Goal: Transaction & Acquisition: Purchase product/service

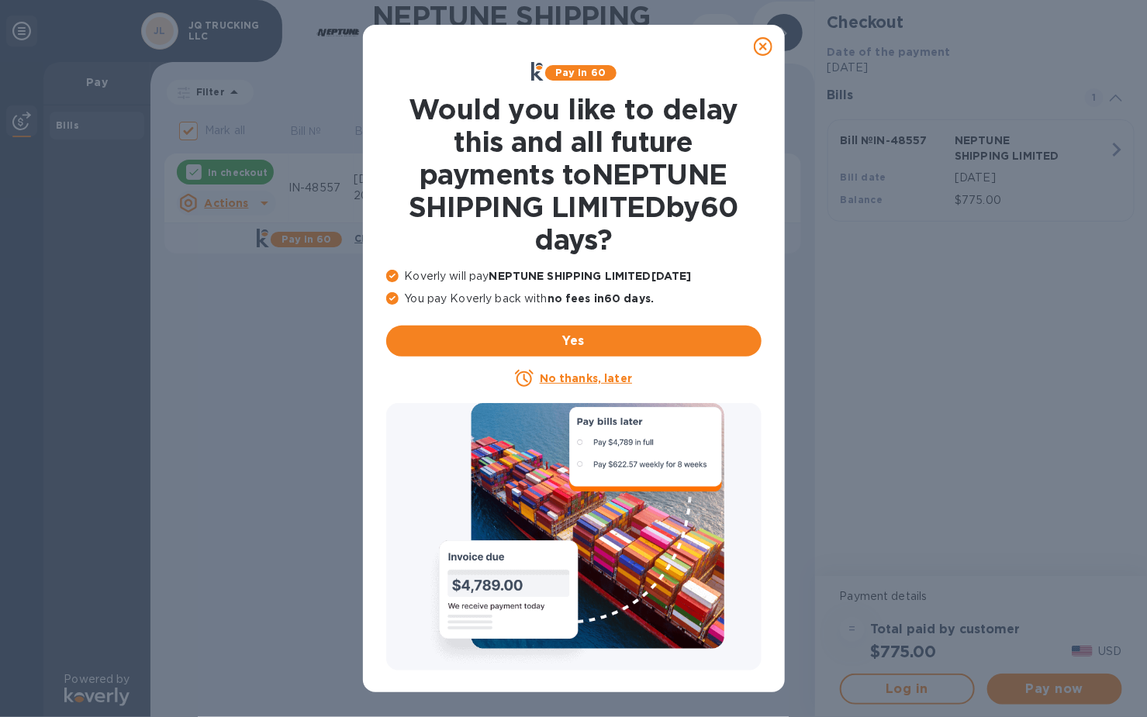
click at [759, 49] on icon at bounding box center [763, 46] width 19 height 19
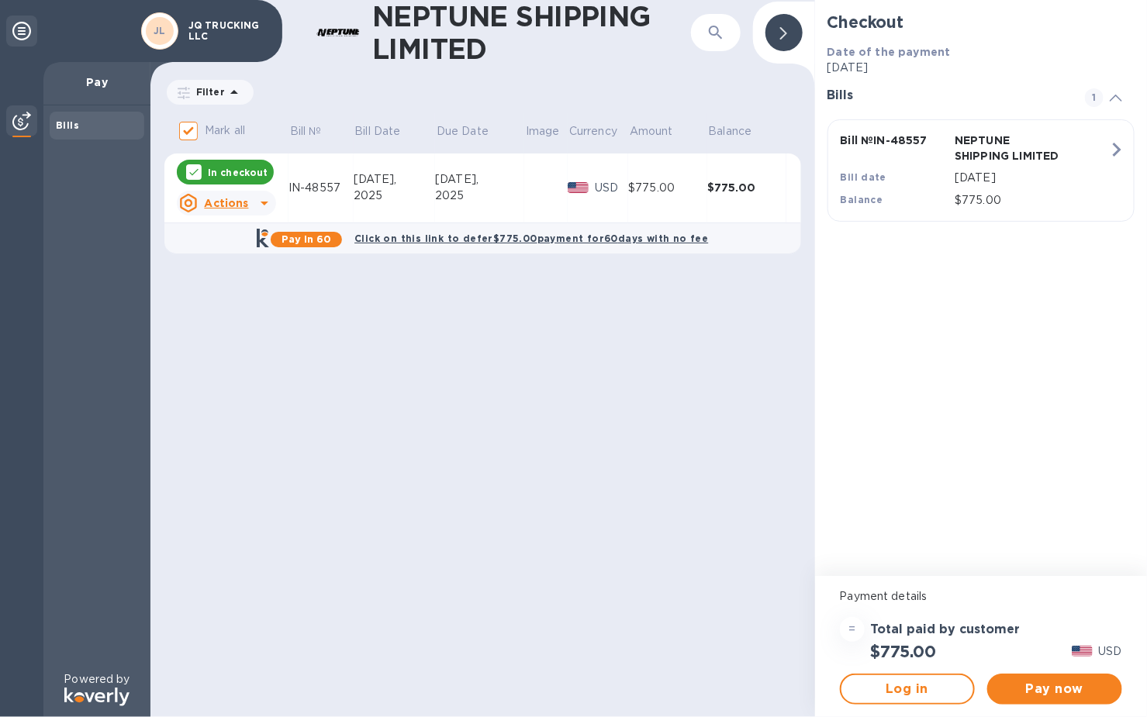
click at [393, 199] on div "2025" at bounding box center [395, 196] width 82 height 16
click at [1039, 696] on span "Pay now" at bounding box center [1055, 689] width 110 height 19
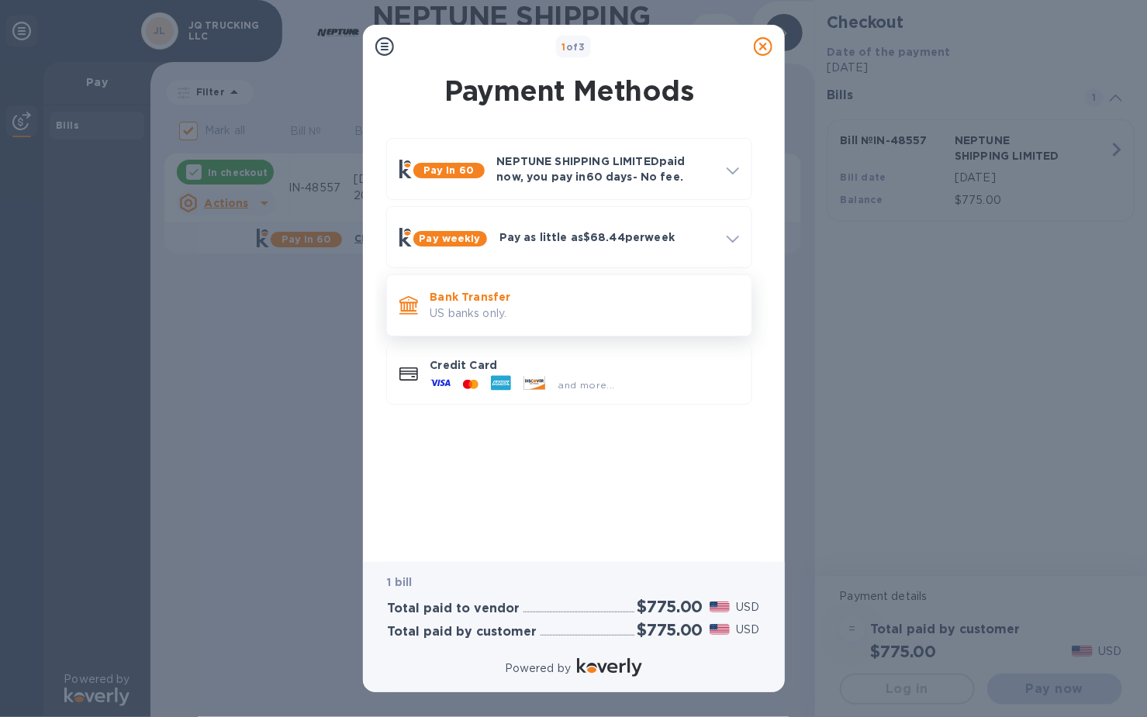
click at [480, 302] on p "Bank Transfer" at bounding box center [584, 297] width 309 height 16
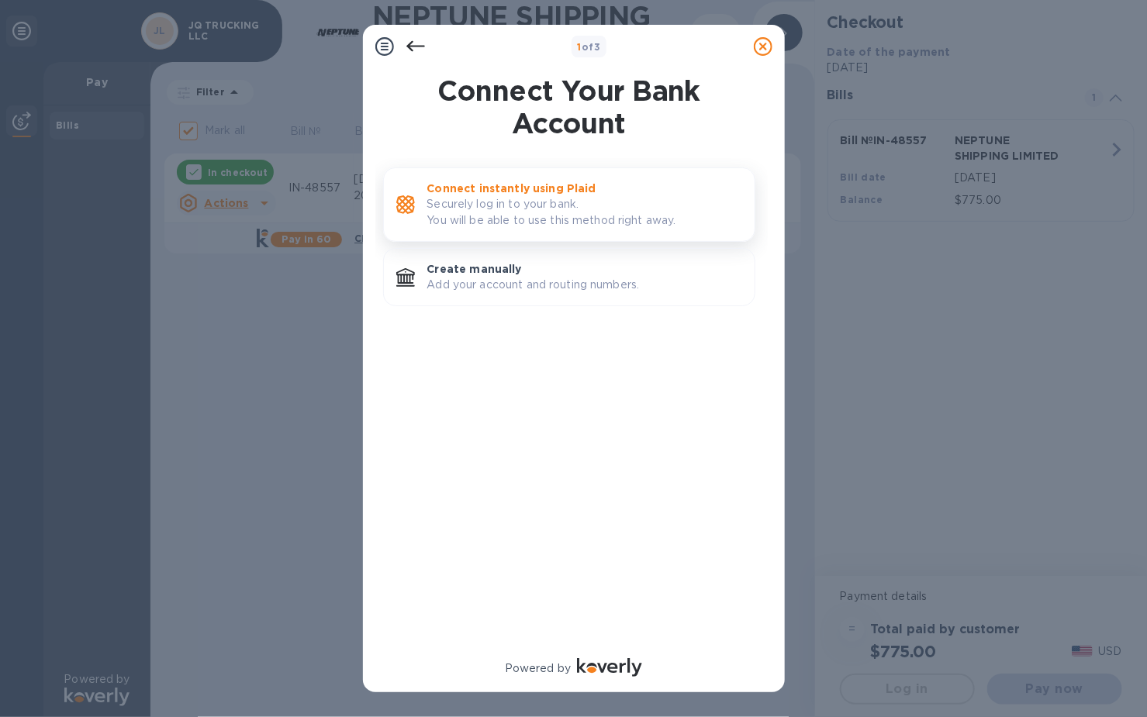
click at [550, 215] on p "Securely log in to your bank. You will be able to use this method right away." at bounding box center [584, 212] width 315 height 33
click at [653, 203] on p "Securely log in to your bank. You will be able to use this method right away." at bounding box center [584, 212] width 315 height 33
click at [563, 193] on p "Connect instantly using Plaid" at bounding box center [584, 189] width 315 height 16
click at [768, 41] on icon at bounding box center [763, 46] width 19 height 19
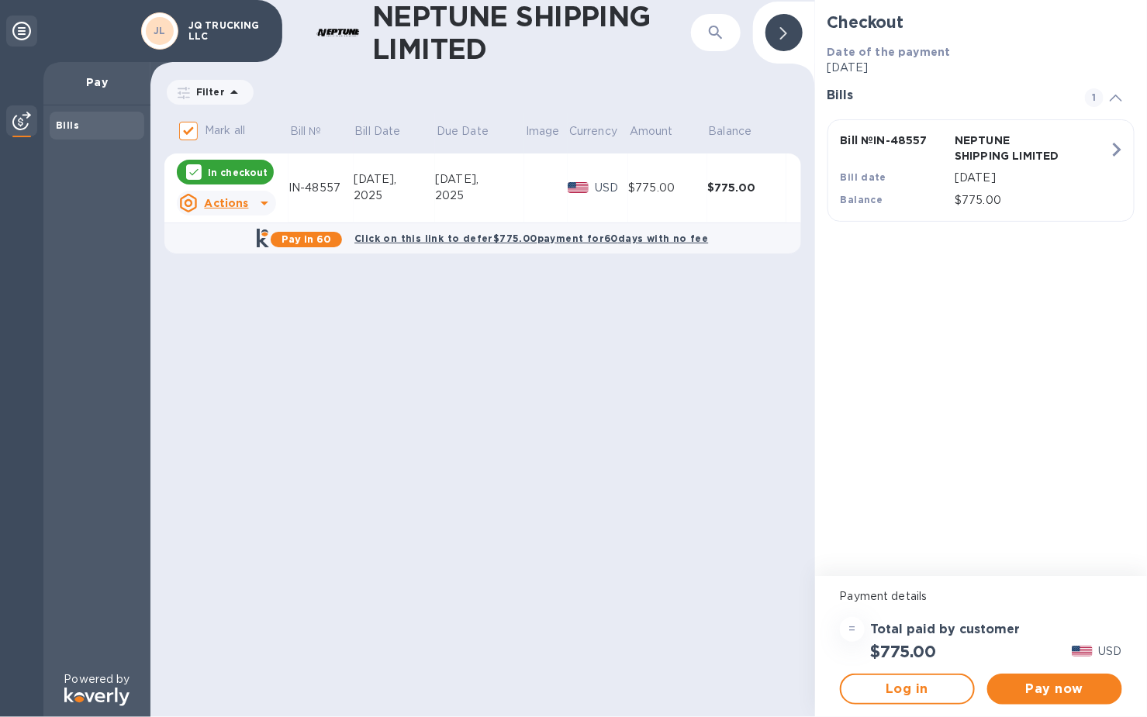
click at [199, 171] on icon at bounding box center [194, 172] width 12 height 12
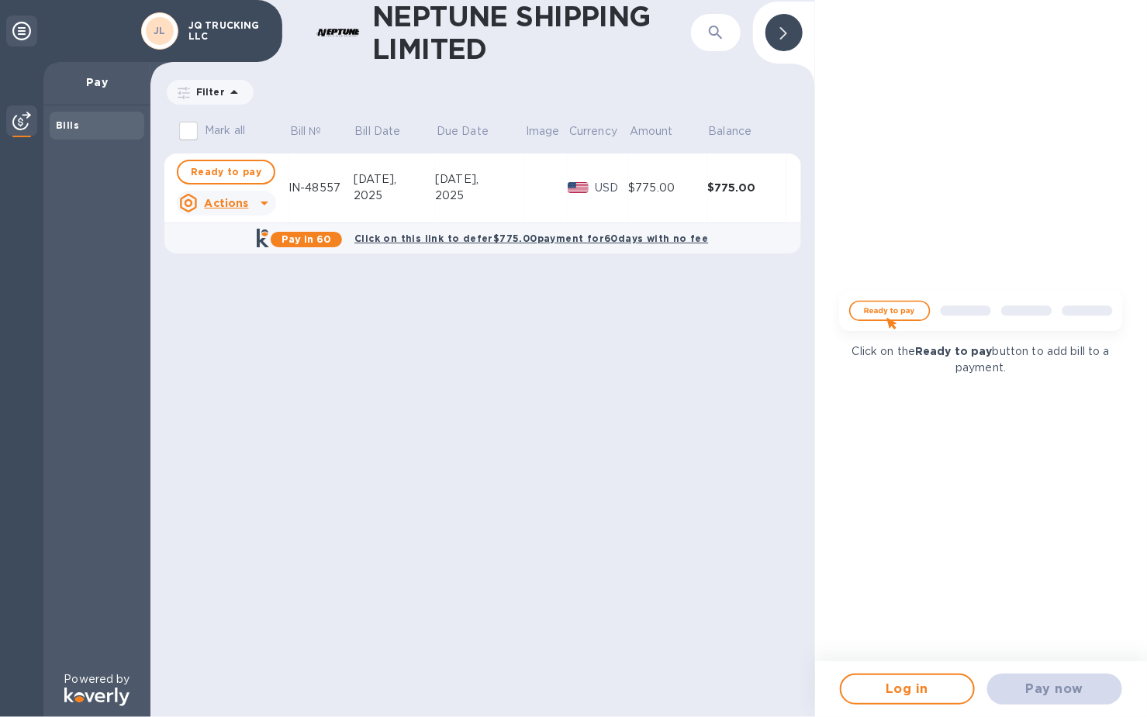
click at [195, 133] on input "Mark all" at bounding box center [188, 131] width 33 height 33
checkbox input "true"
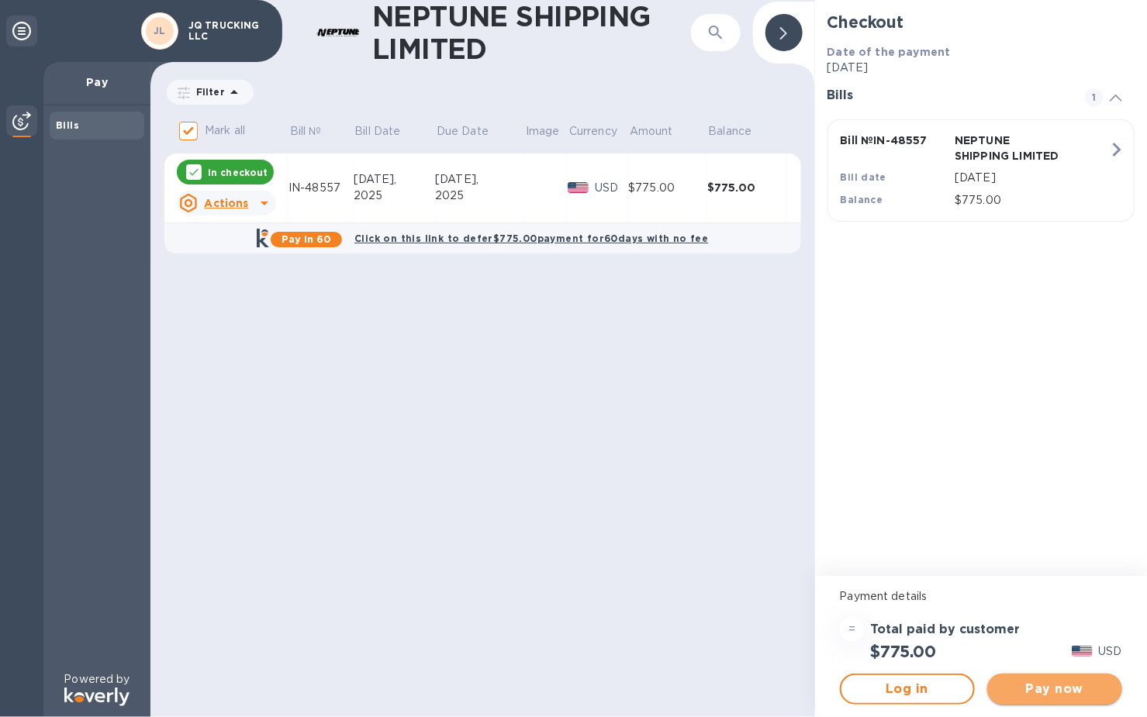
click at [1028, 693] on span "Pay now" at bounding box center [1055, 689] width 110 height 19
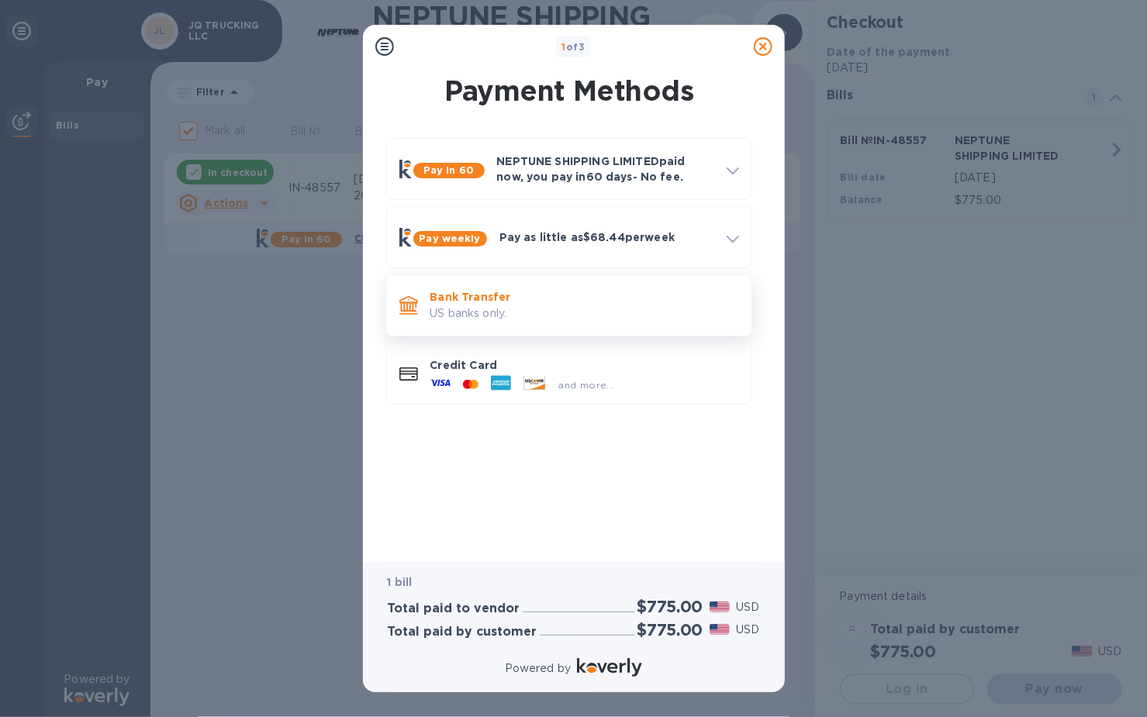
click at [507, 320] on p "US banks only." at bounding box center [584, 314] width 309 height 16
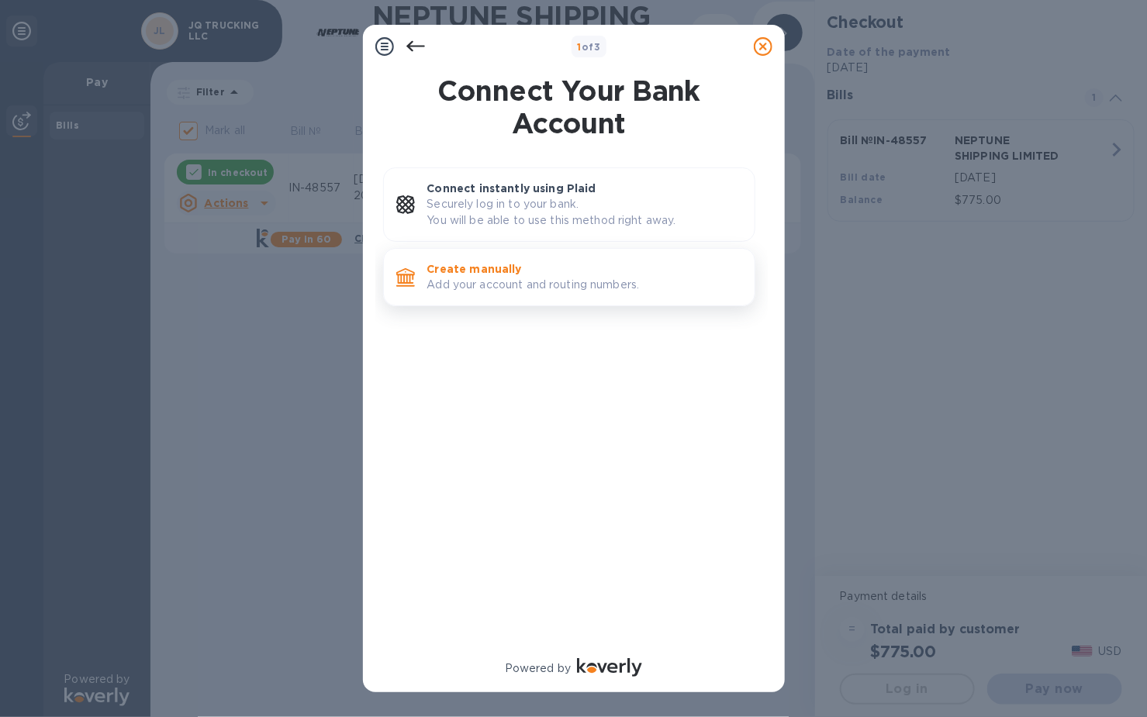
click at [517, 269] on p "Create manually" at bounding box center [584, 269] width 315 height 16
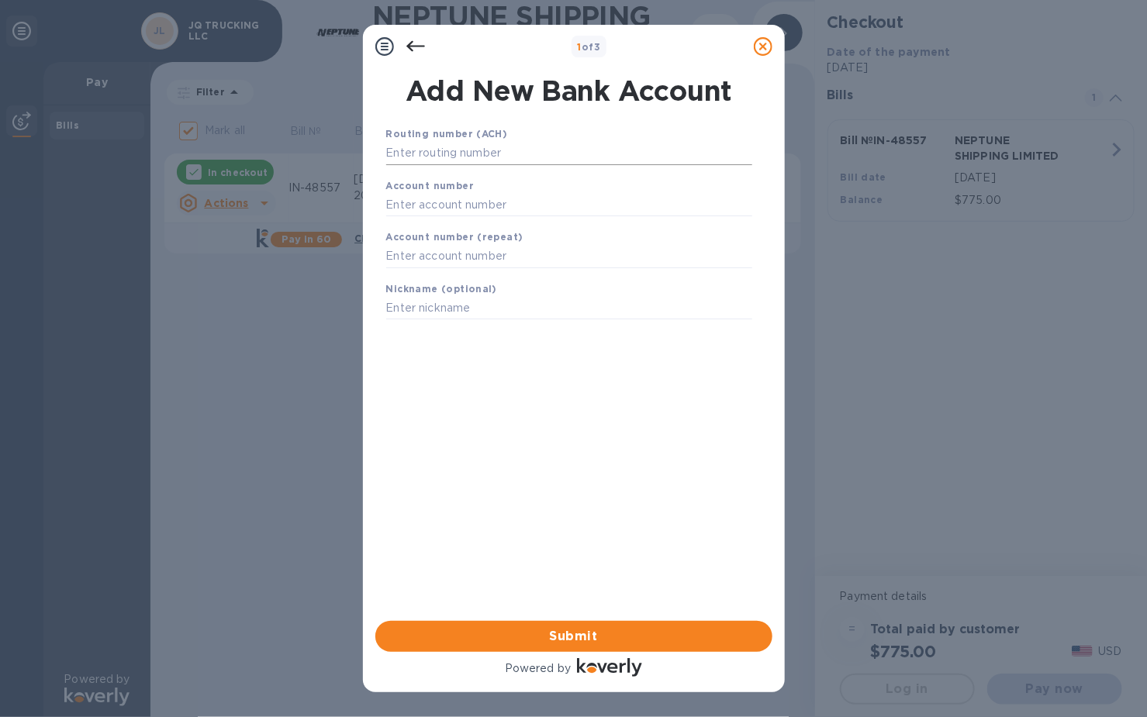
click at [541, 157] on input "text" at bounding box center [569, 153] width 366 height 23
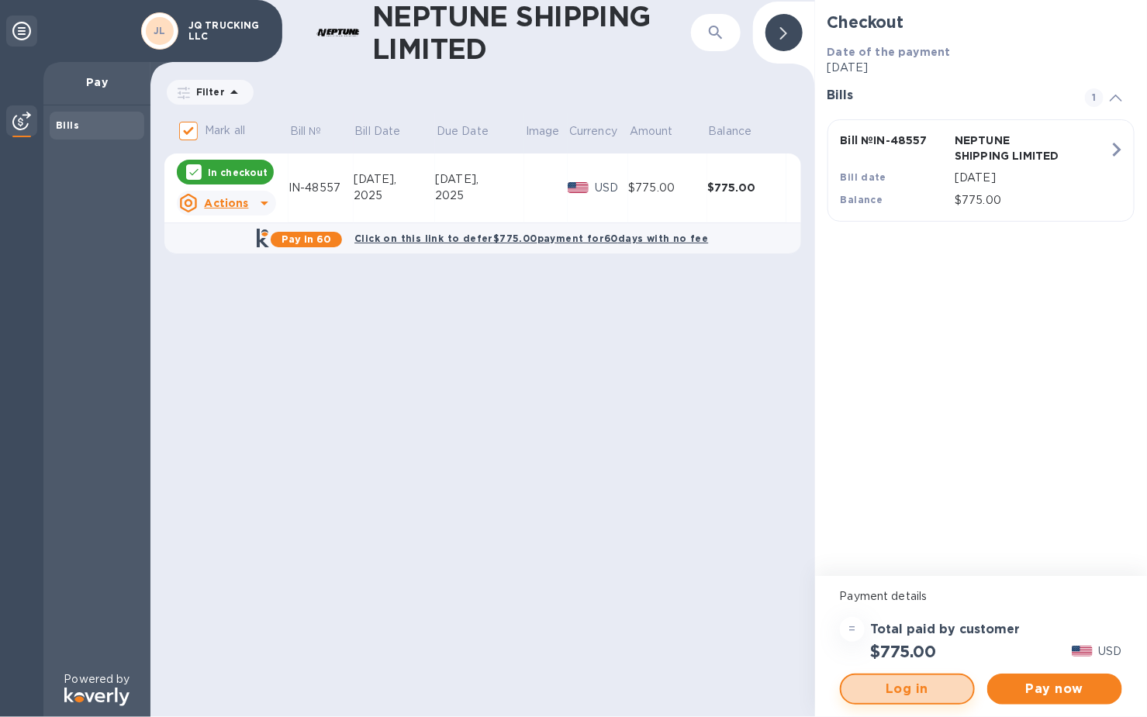
click at [919, 686] on span "Log in" at bounding box center [907, 689] width 107 height 19
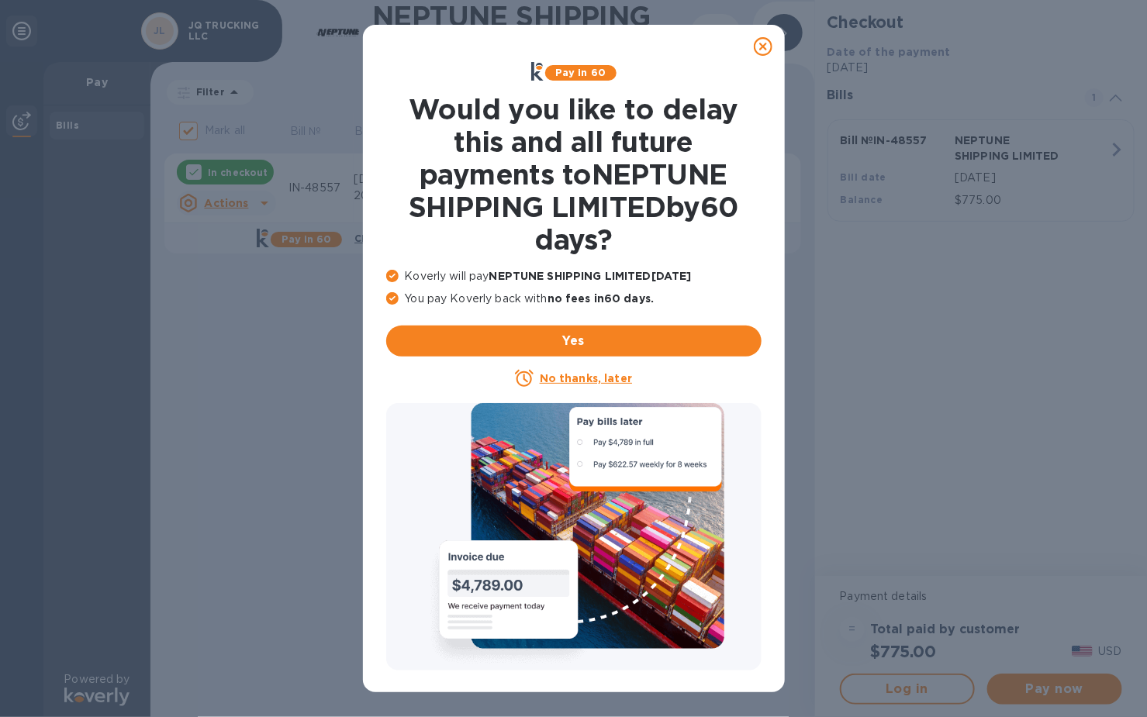
click at [769, 49] on icon at bounding box center [763, 46] width 19 height 19
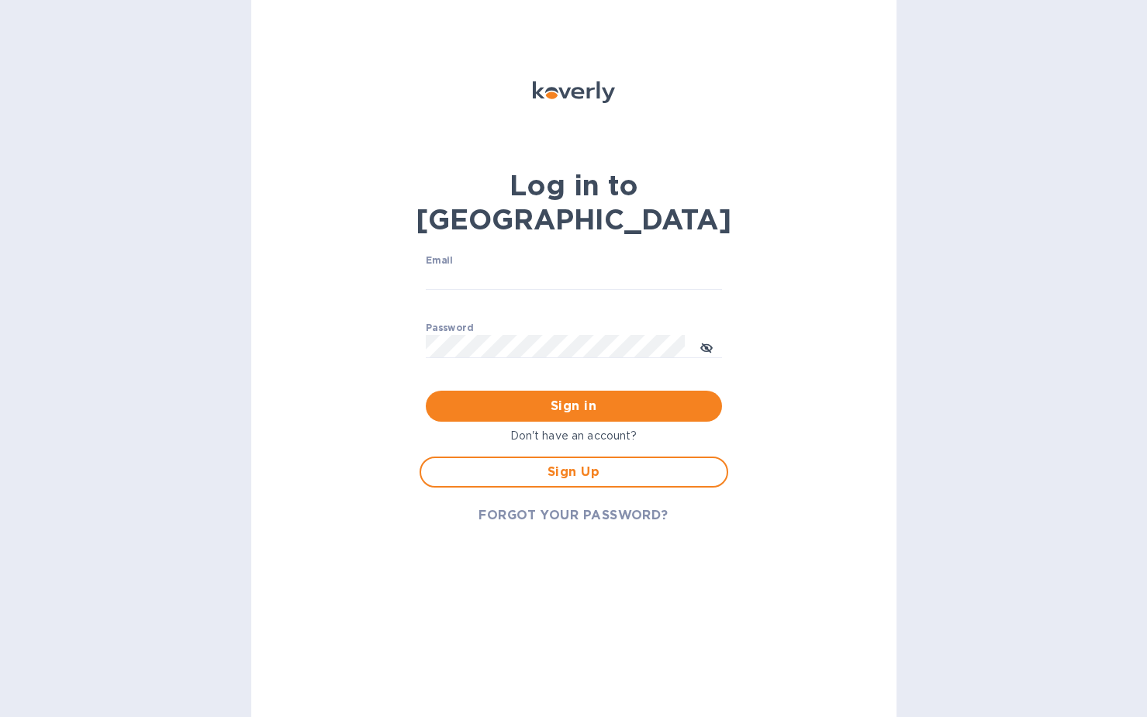
type input "[EMAIL_ADDRESS][DOMAIN_NAME]"
